Goal: Task Accomplishment & Management: Manage account settings

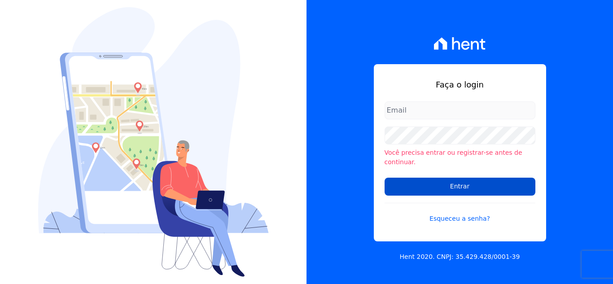
type input "[PERSON_NAME][EMAIL_ADDRESS][DOMAIN_NAME]"
click at [440, 178] on input "Entrar" at bounding box center [460, 187] width 151 height 18
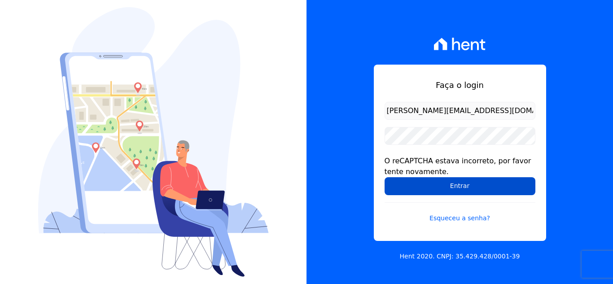
click at [442, 185] on input "Entrar" at bounding box center [460, 186] width 151 height 18
click at [448, 189] on input "Entrar" at bounding box center [460, 186] width 151 height 18
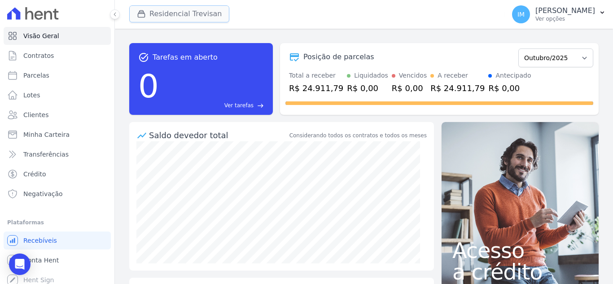
click at [185, 17] on button "Residencial Trevisan" at bounding box center [179, 13] width 100 height 17
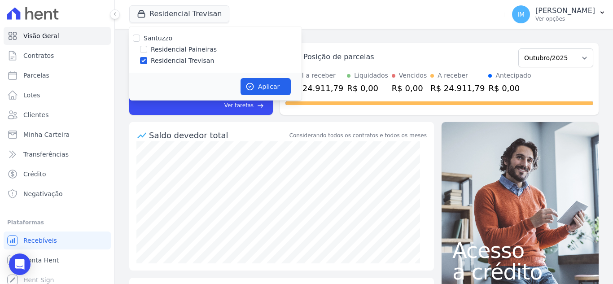
click at [188, 53] on label "Residencial Paineiras" at bounding box center [184, 49] width 66 height 9
click at [147, 53] on input "Residencial Paineiras" at bounding box center [143, 49] width 7 height 7
checkbox input "true"
click at [188, 62] on label "Residencial Trevisan" at bounding box center [182, 60] width 63 height 9
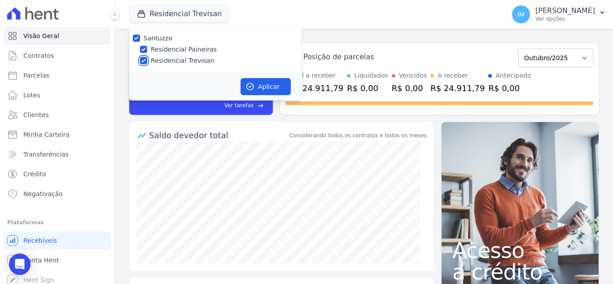
click at [147, 62] on input "Residencial Trevisan" at bounding box center [143, 60] width 7 height 7
checkbox input "false"
click at [264, 80] on button "Aplicar" at bounding box center [266, 86] width 50 height 17
